Goal: Task Accomplishment & Management: Manage account settings

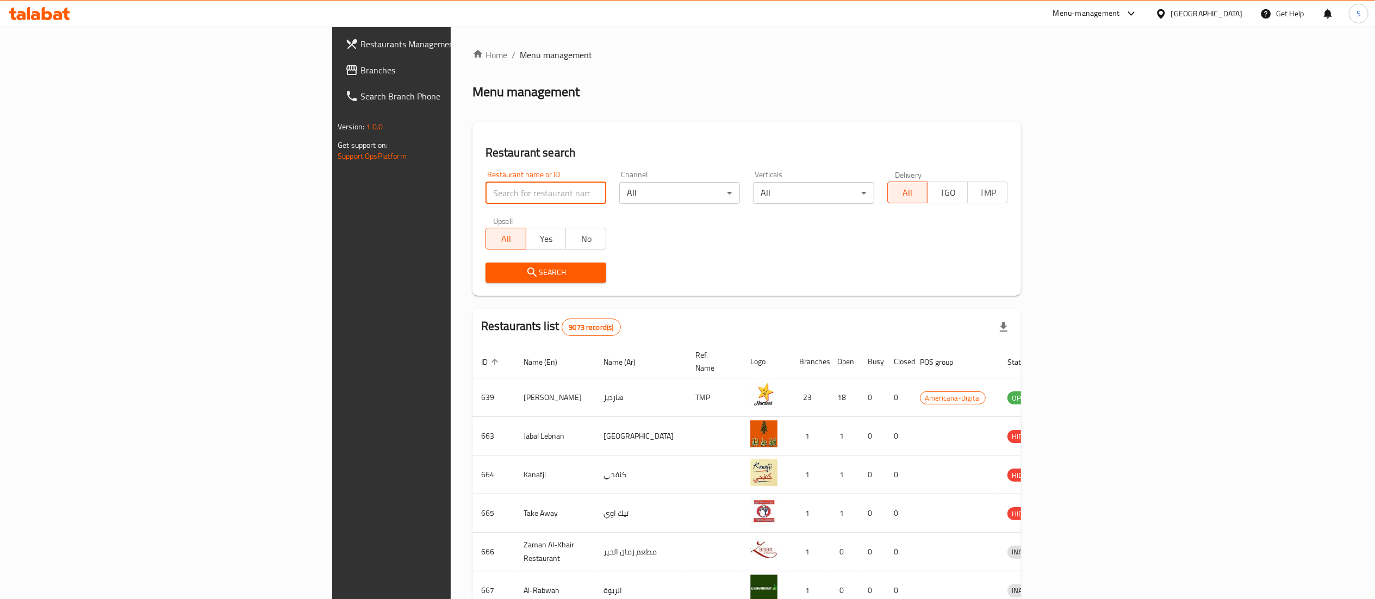
click at [485, 191] on input "search" at bounding box center [545, 193] width 121 height 22
type input "the brunchery"
click at [494, 276] on span "Search" at bounding box center [545, 273] width 103 height 14
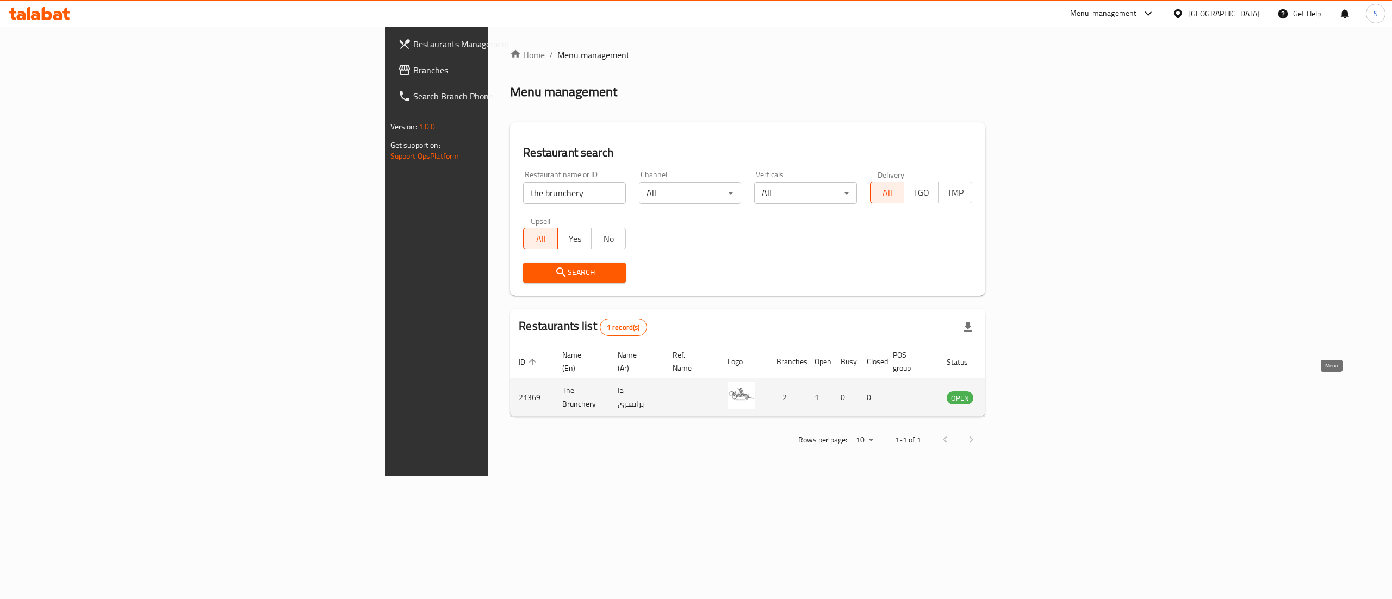
click at [1016, 391] on icon "enhanced table" at bounding box center [1009, 397] width 13 height 13
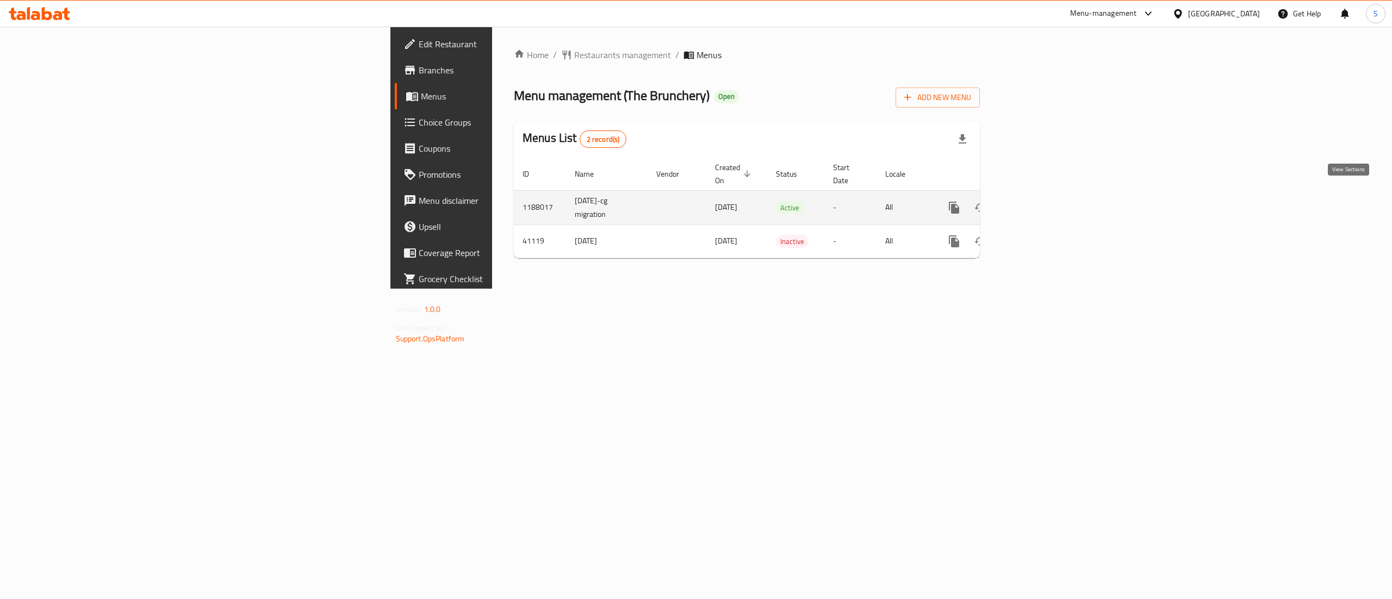
click at [1039, 201] on icon "enhanced table" at bounding box center [1032, 207] width 13 height 13
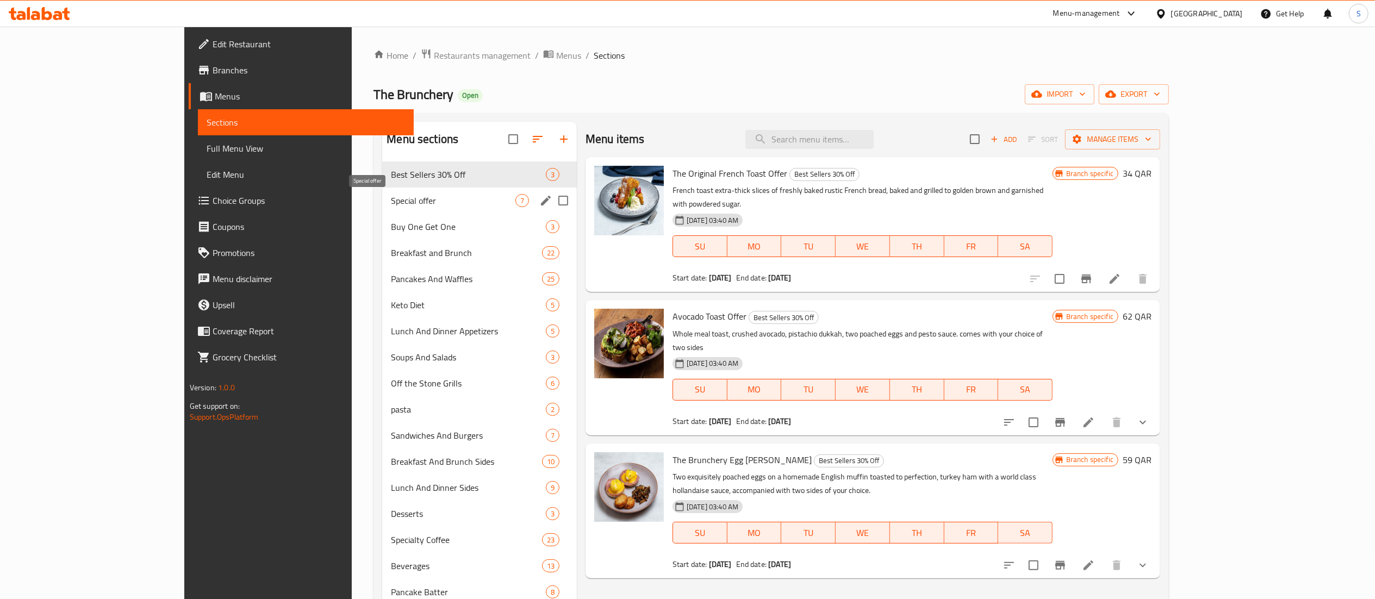
click at [391, 196] on span "Special offer" at bounding box center [453, 200] width 124 height 13
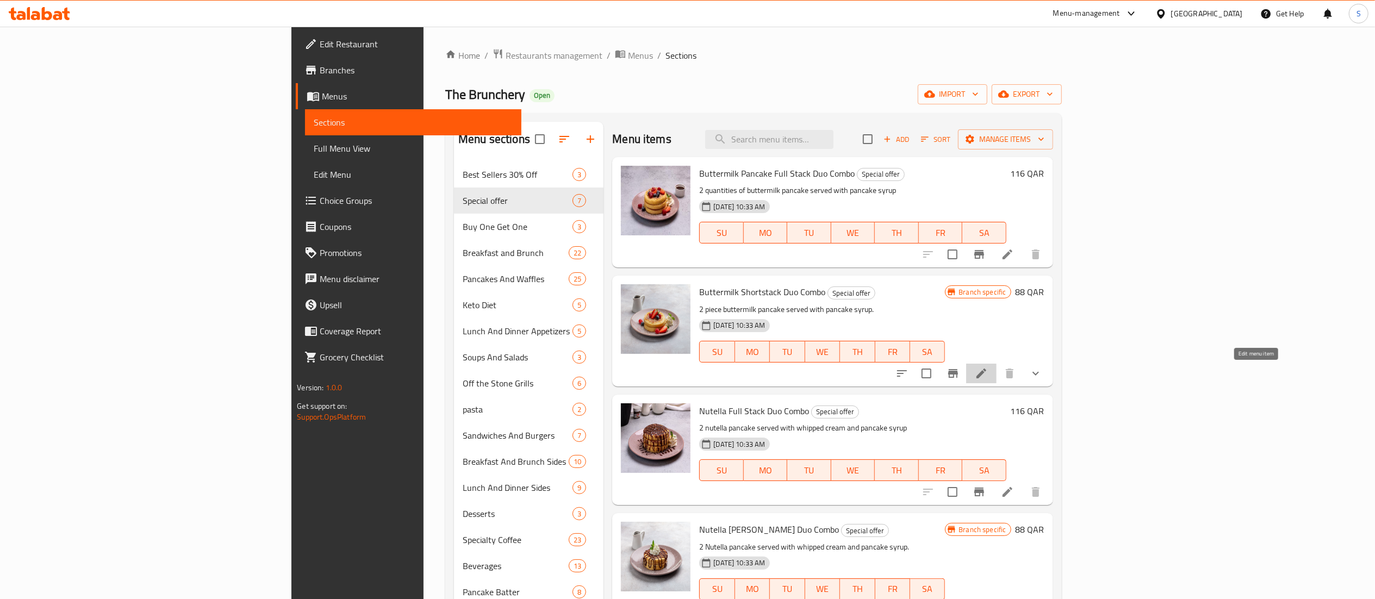
click at [988, 376] on icon at bounding box center [981, 373] width 13 height 13
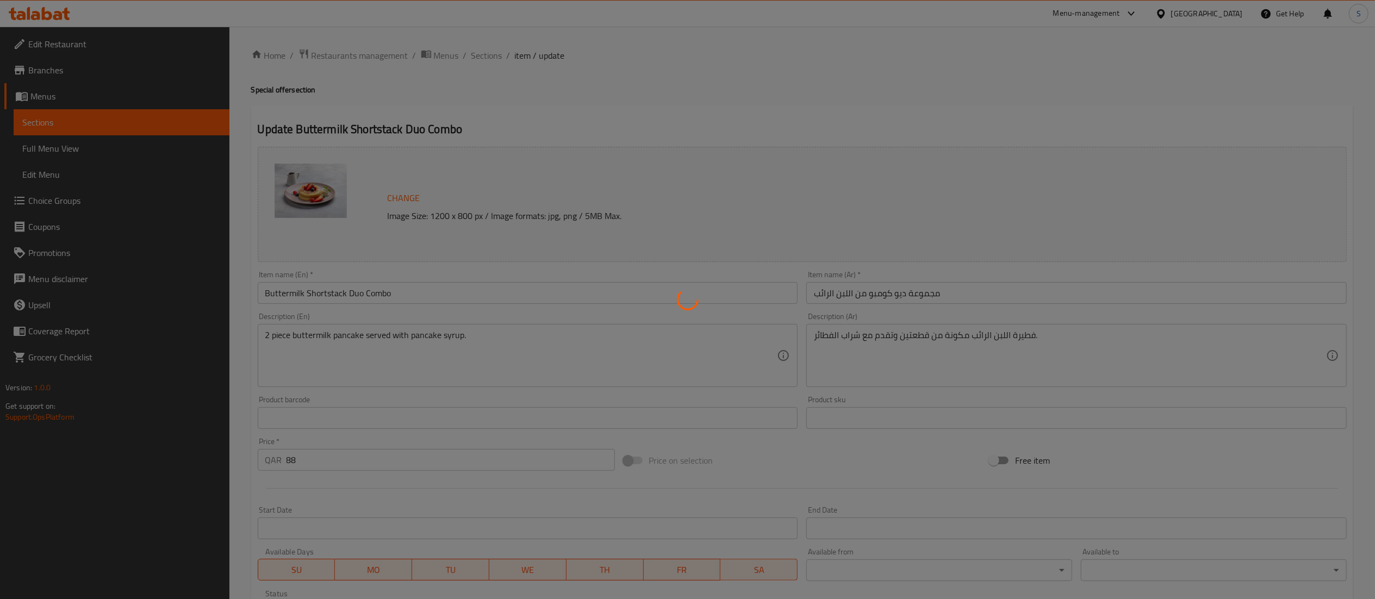
type input "اختيارك من الاطباق الجانبية::"
type input "2"
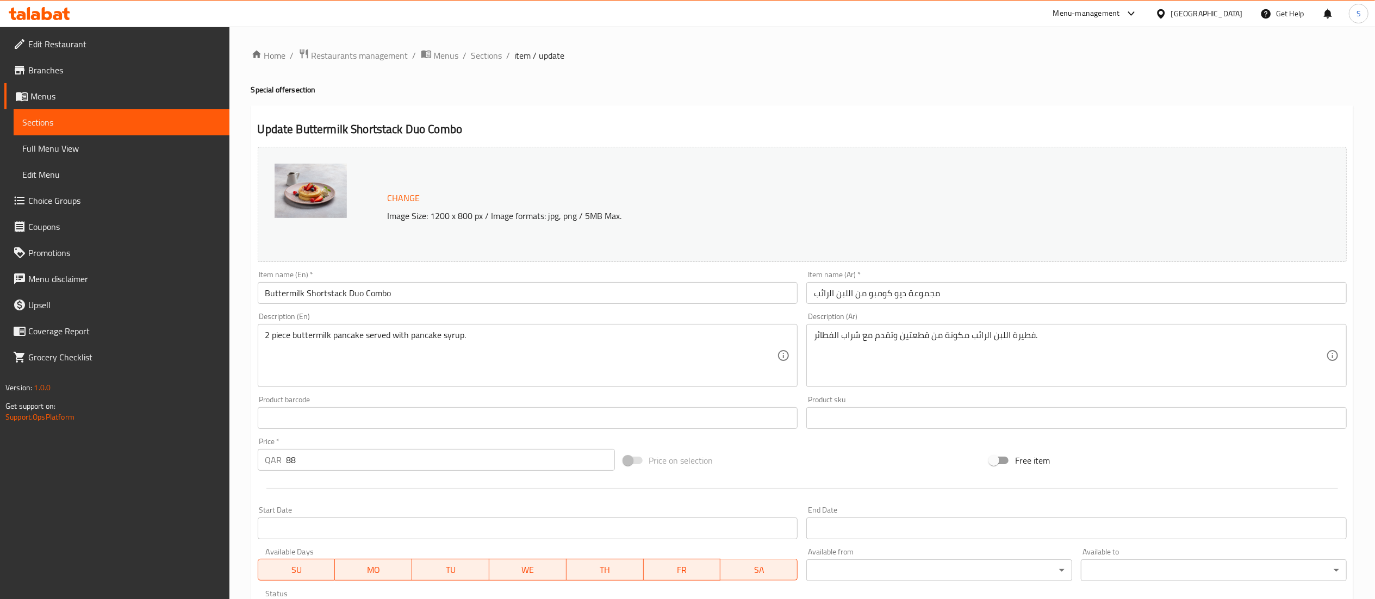
scroll to position [203, 0]
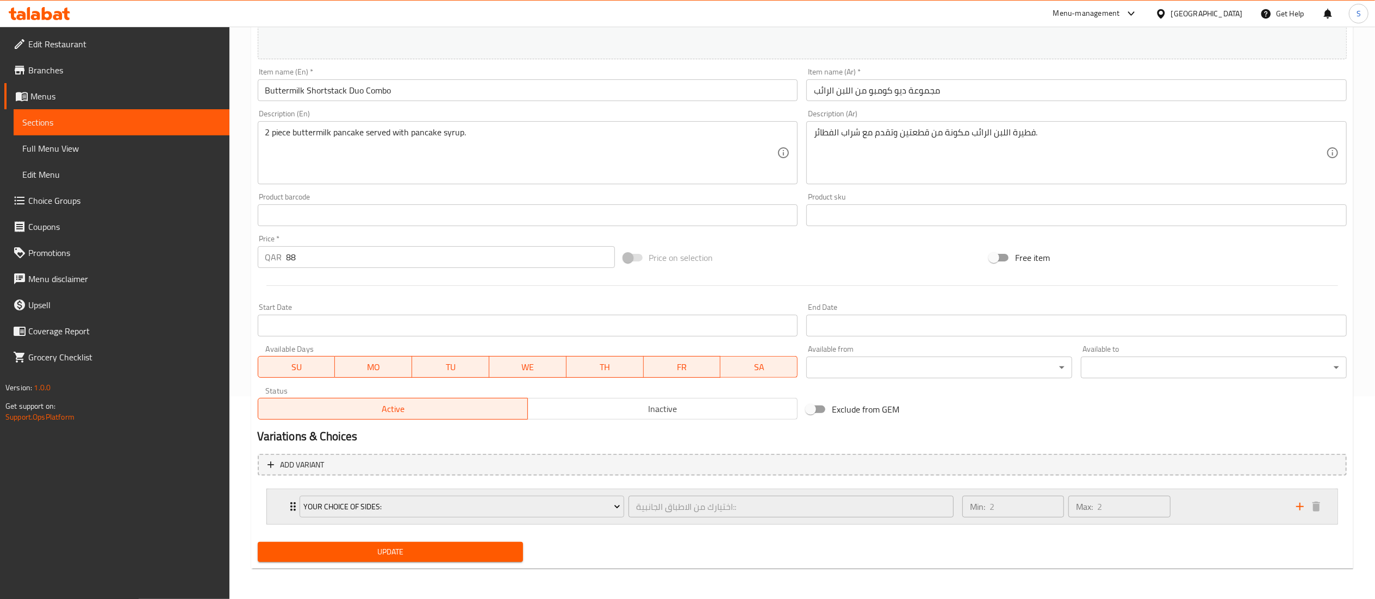
click at [290, 521] on div "Your Choice Of Sides: اختيارك من الاطباق الجانبية:: ​ Min: 2 ​ Max: 2 ​" at bounding box center [805, 506] width 1038 height 35
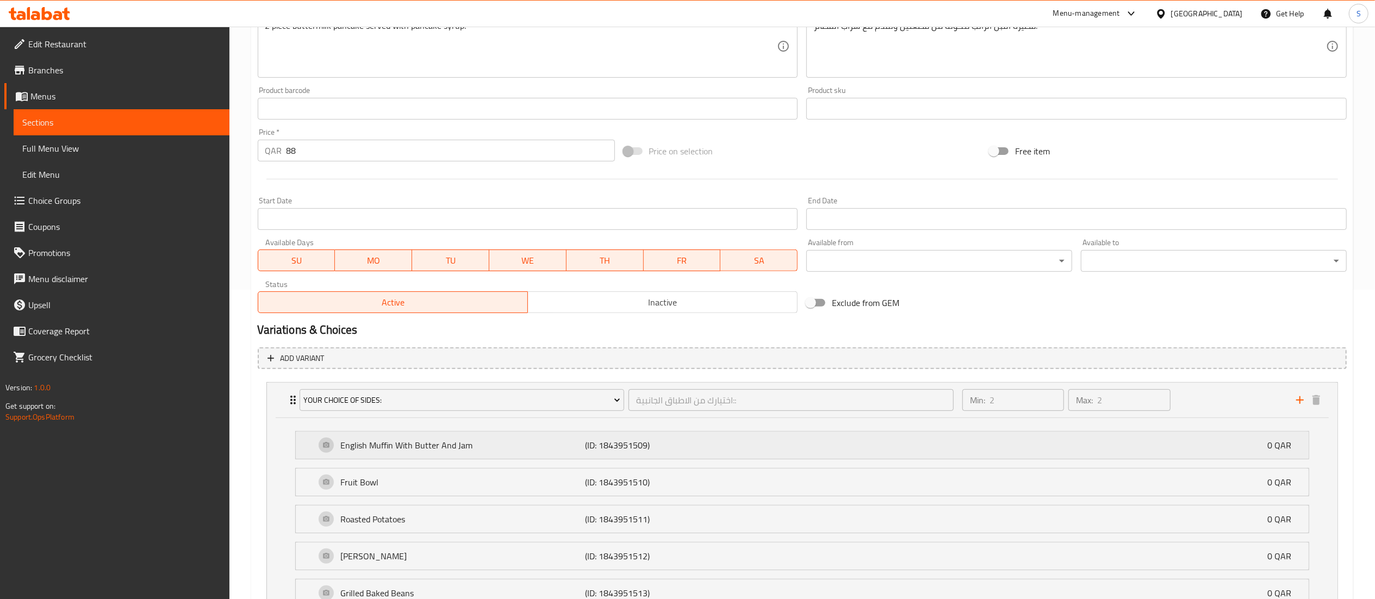
scroll to position [308, 0]
click at [103, 185] on link "Edit Menu" at bounding box center [122, 174] width 216 height 26
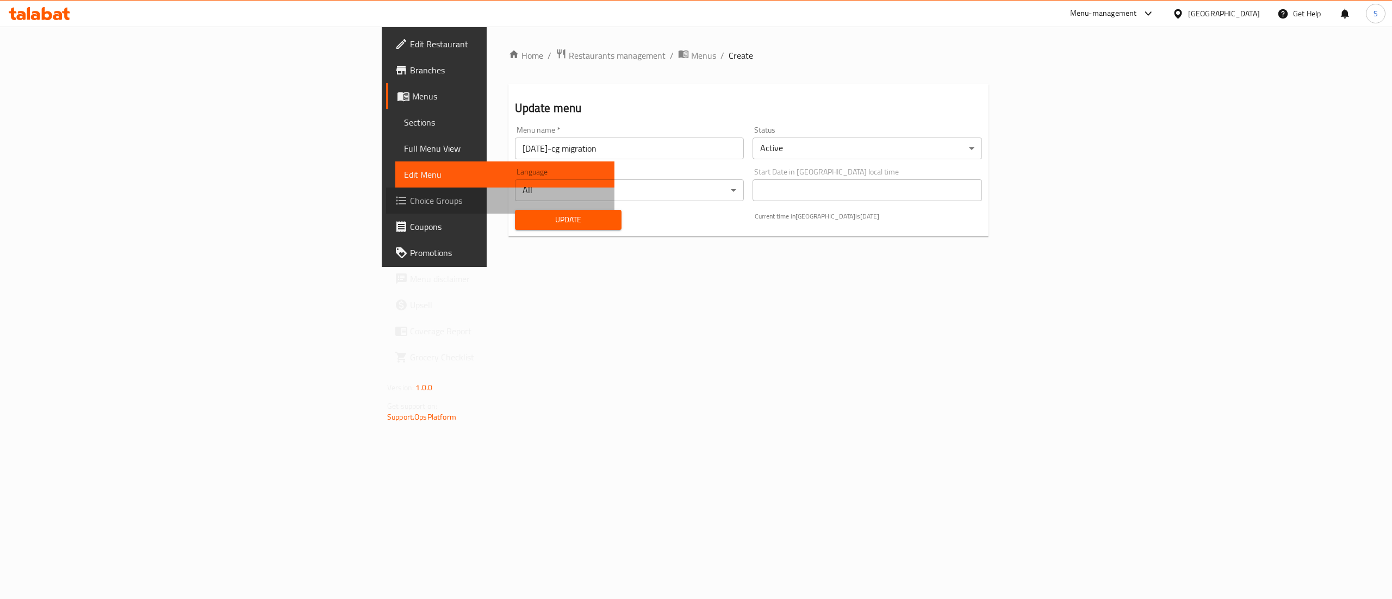
click at [386, 192] on link "Choice Groups" at bounding box center [500, 201] width 228 height 26
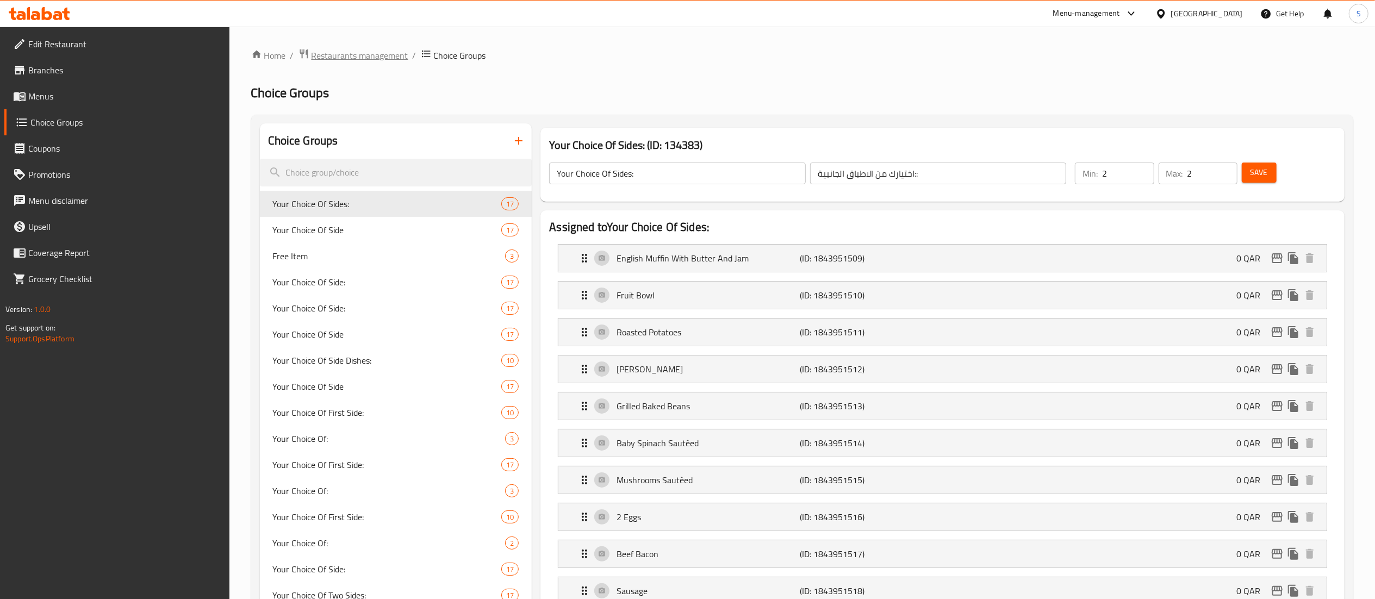
click at [386, 50] on span "Restaurants management" at bounding box center [359, 55] width 97 height 13
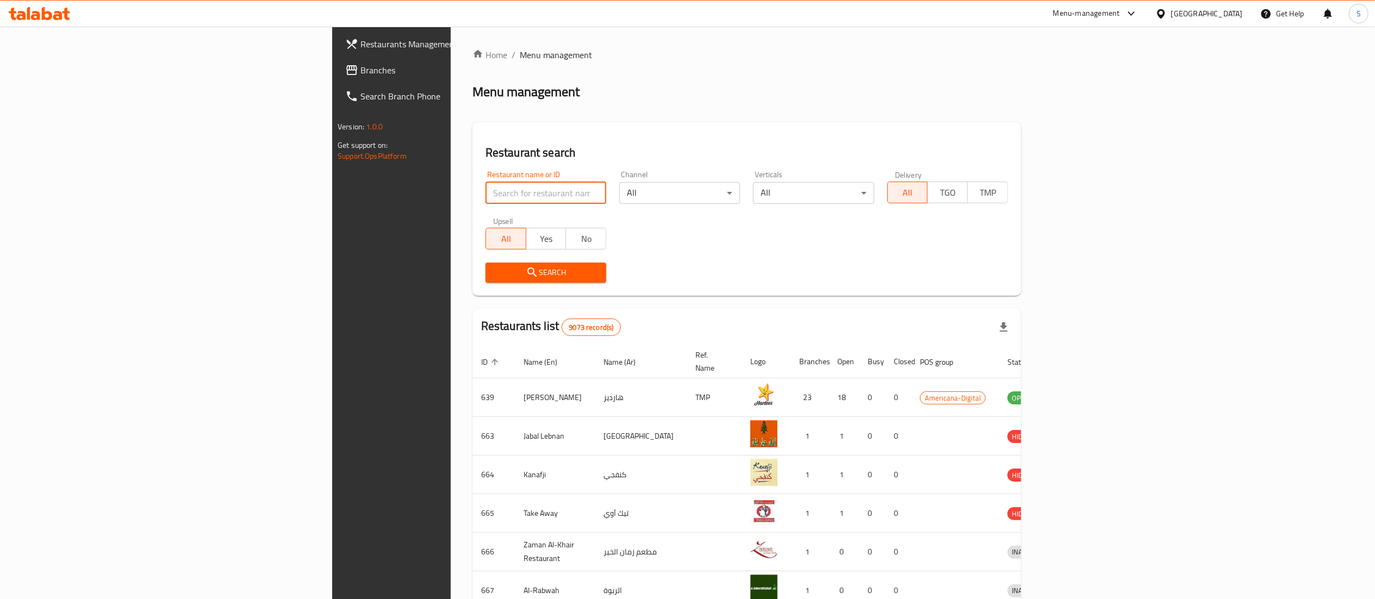
click at [485, 196] on input "search" at bounding box center [545, 193] width 121 height 22
type input "brunchery"
click at [526, 272] on icon "submit" at bounding box center [532, 272] width 13 height 13
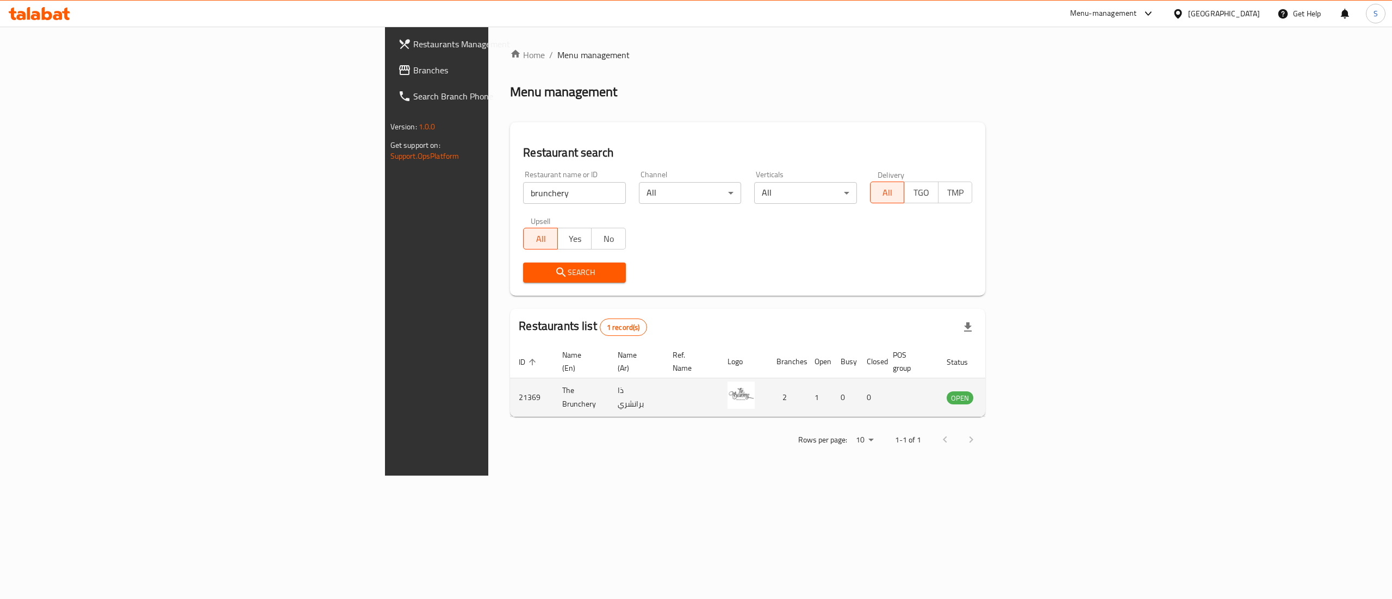
click at [1016, 394] on icon "enhanced table" at bounding box center [1010, 398] width 12 height 9
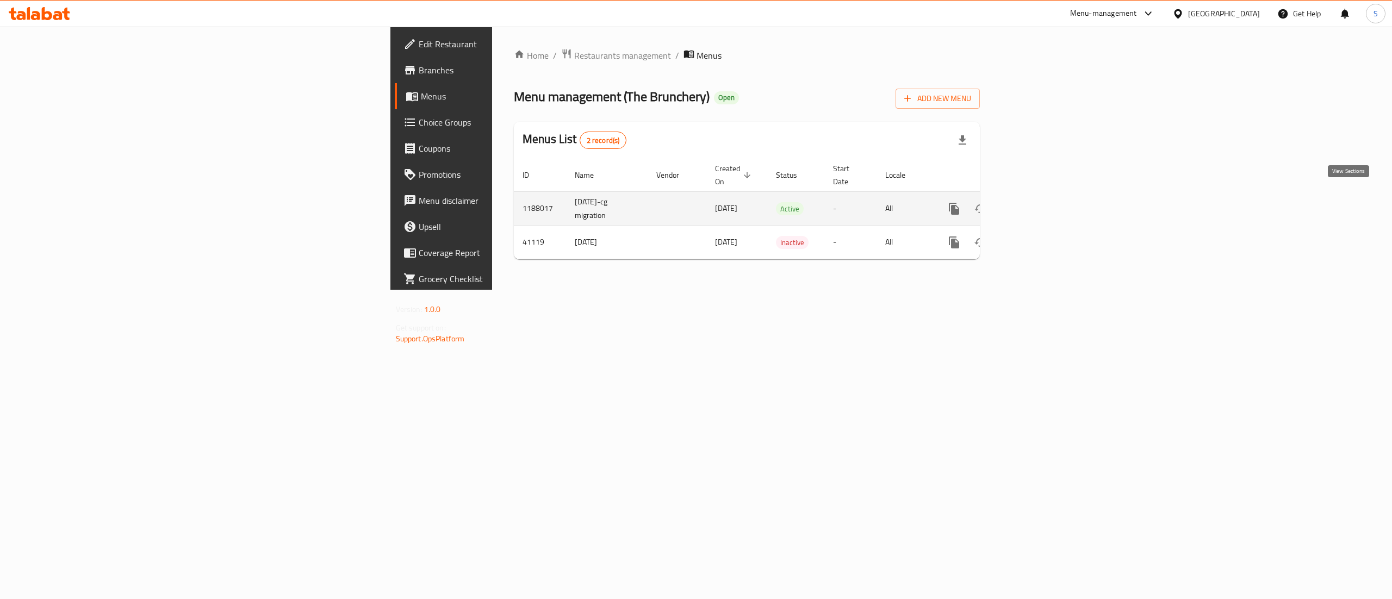
click at [1039, 202] on icon "enhanced table" at bounding box center [1032, 208] width 13 height 13
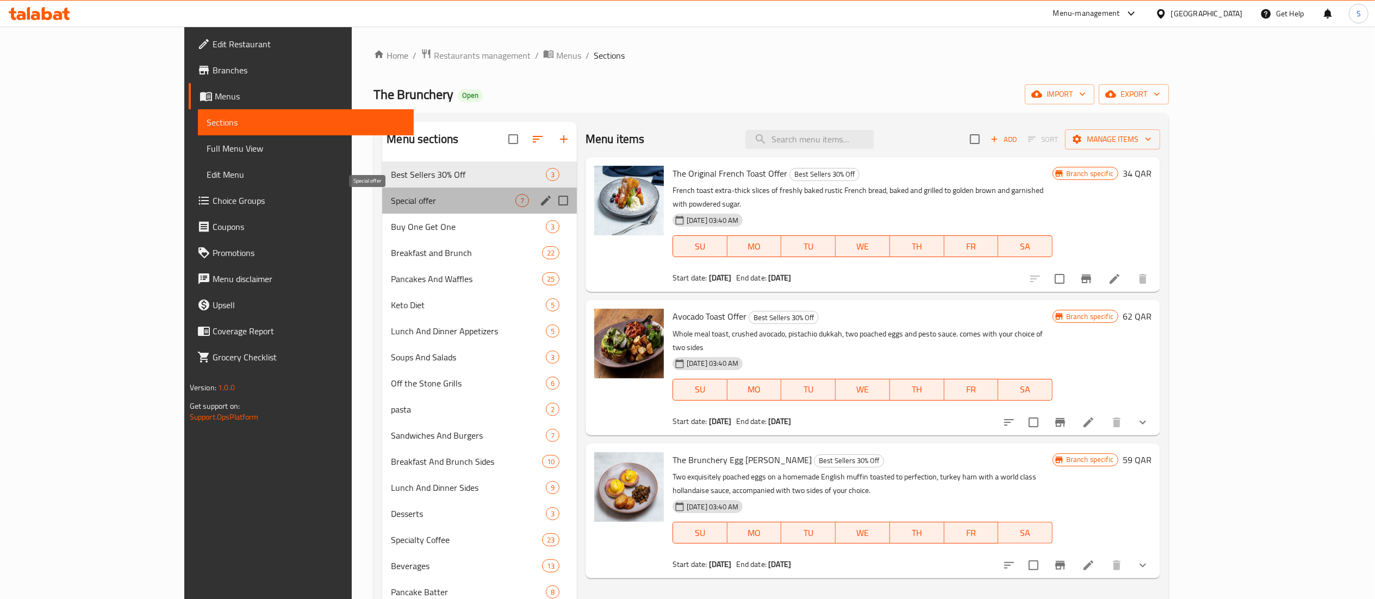
click at [391, 195] on span "Special offer" at bounding box center [453, 200] width 124 height 13
